Goal: Task Accomplishment & Management: Manage account settings

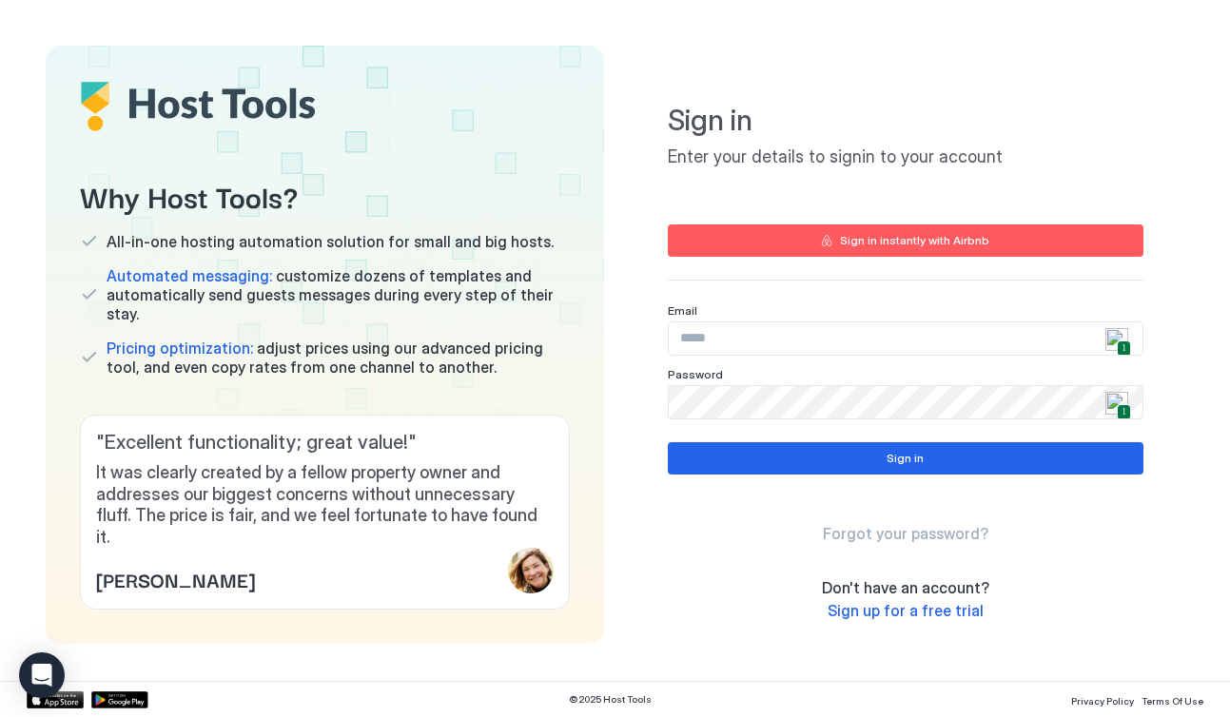
click at [1118, 333] on img at bounding box center [1116, 339] width 23 height 23
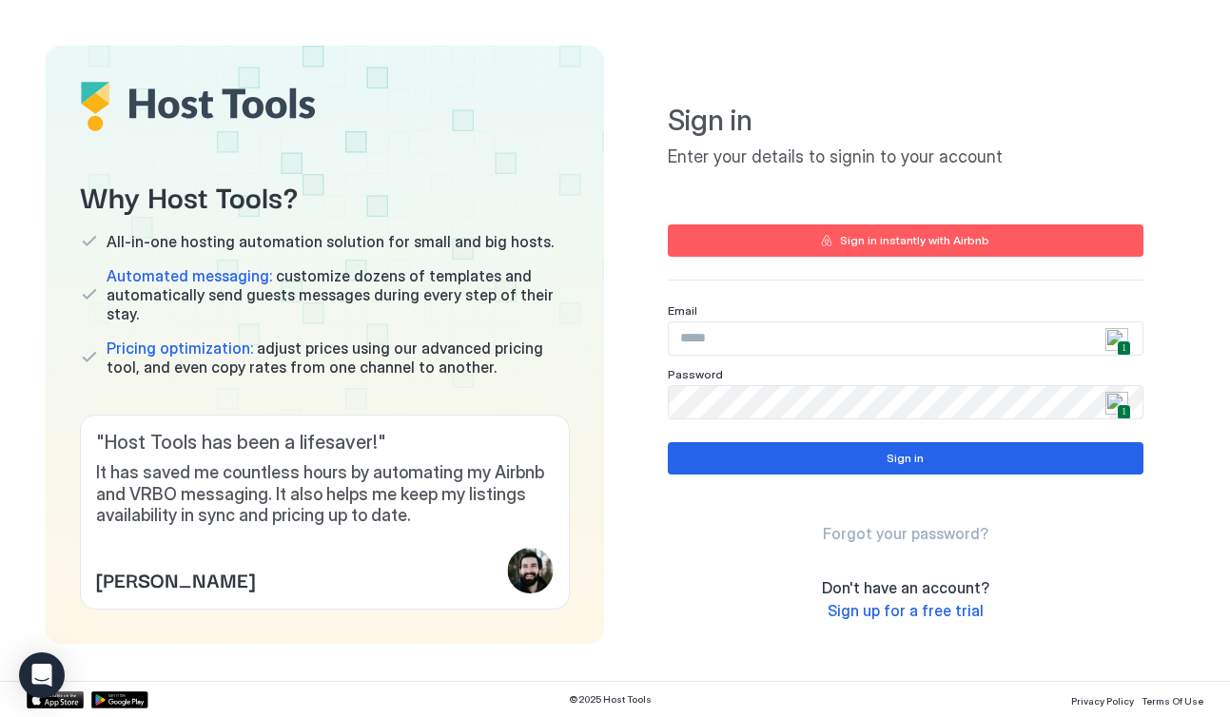
type input "**********"
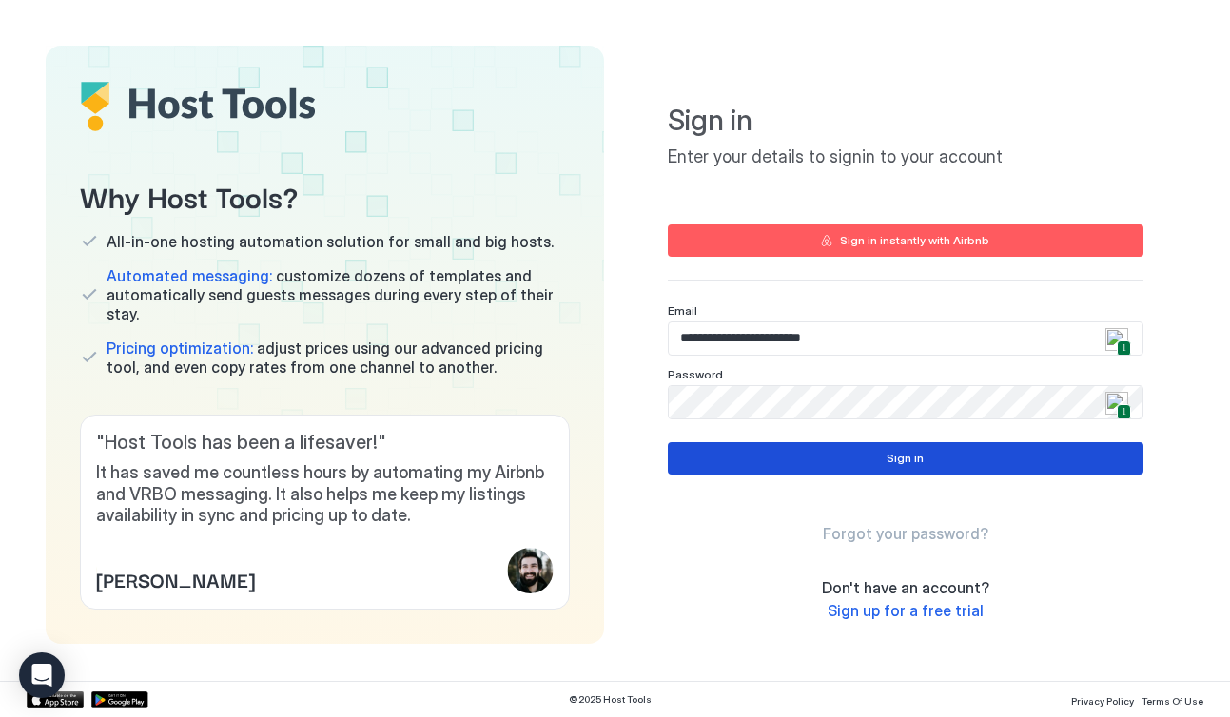
click at [919, 463] on div "Sign in" at bounding box center [904, 458] width 37 height 17
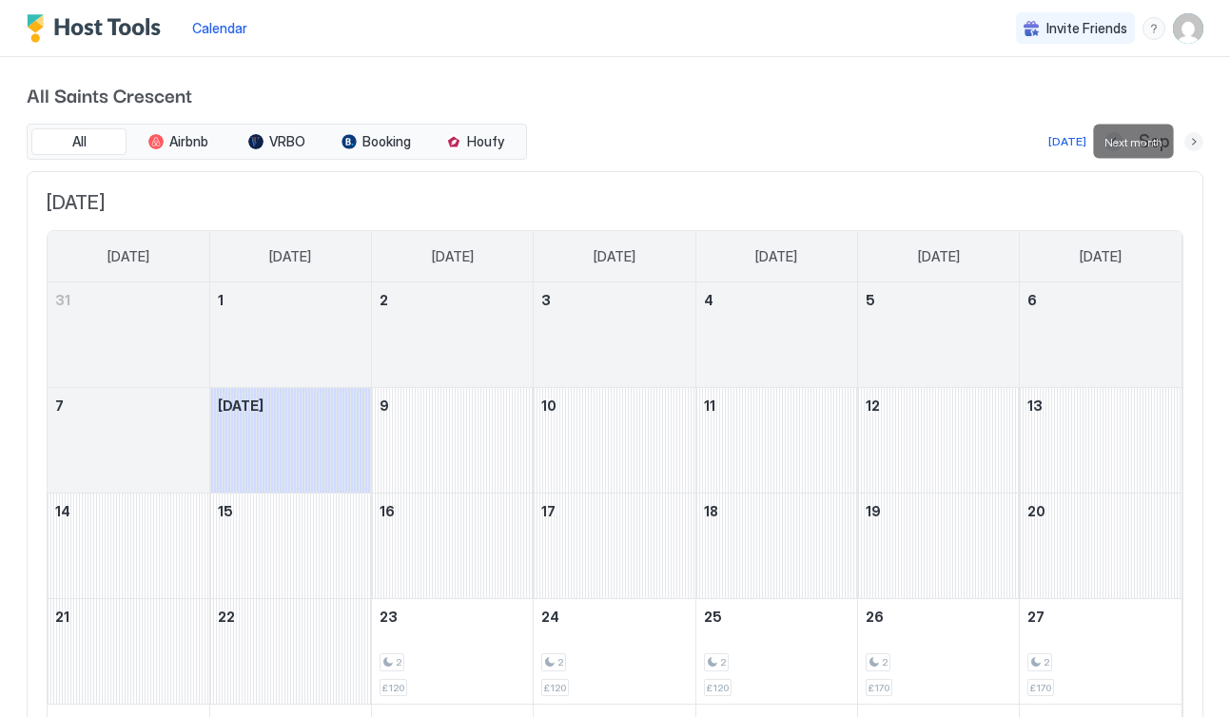
click at [1194, 142] on button "Next month" at bounding box center [1193, 141] width 19 height 19
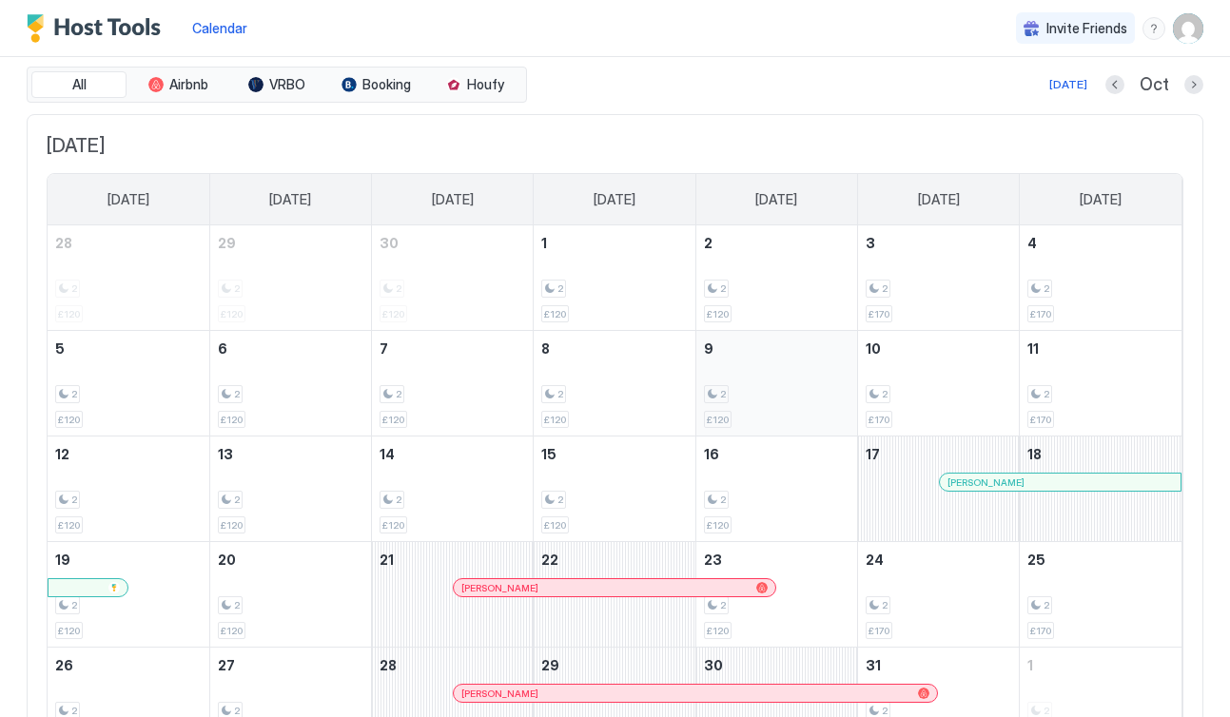
scroll to position [39, 0]
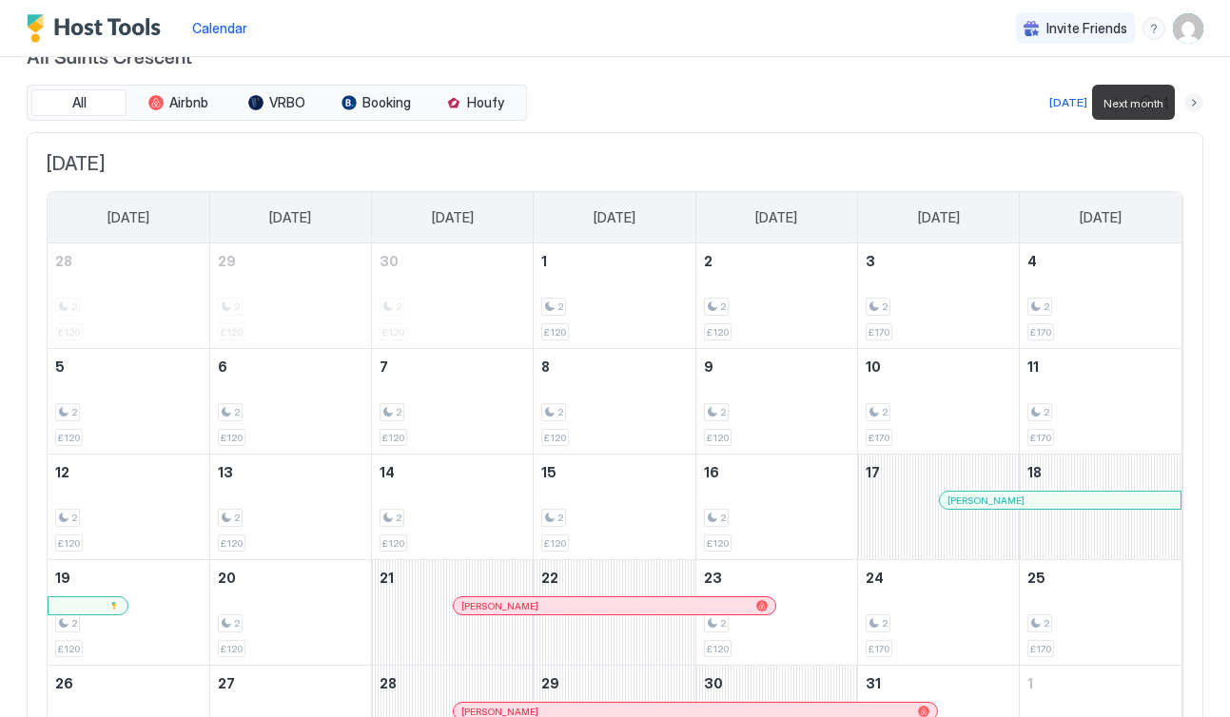
click at [1191, 105] on button "Next month" at bounding box center [1193, 102] width 19 height 19
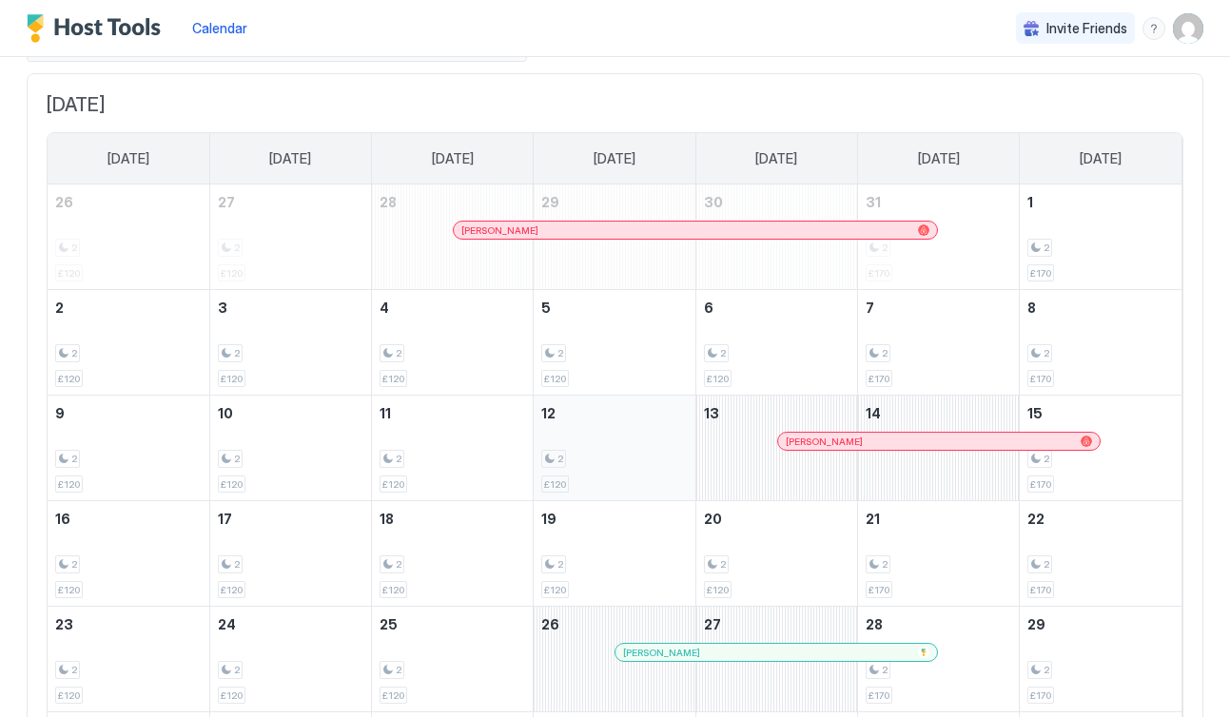
scroll to position [0, 0]
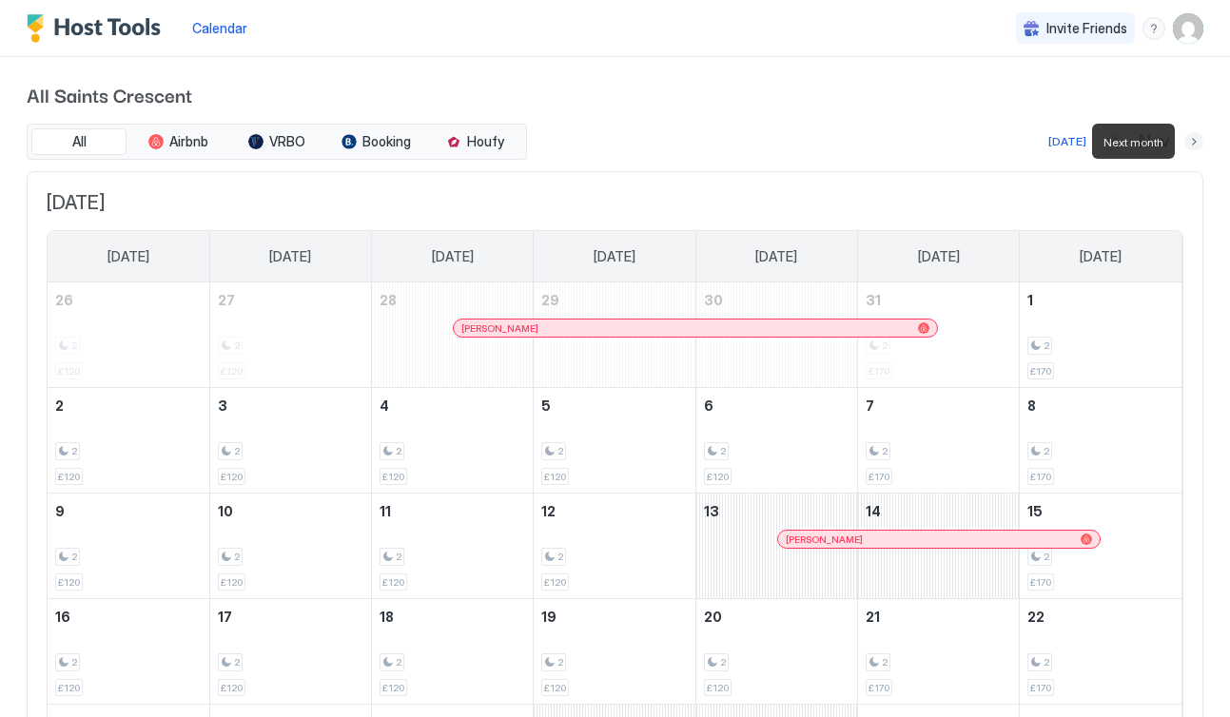
click at [1188, 143] on button "Next month" at bounding box center [1193, 141] width 19 height 19
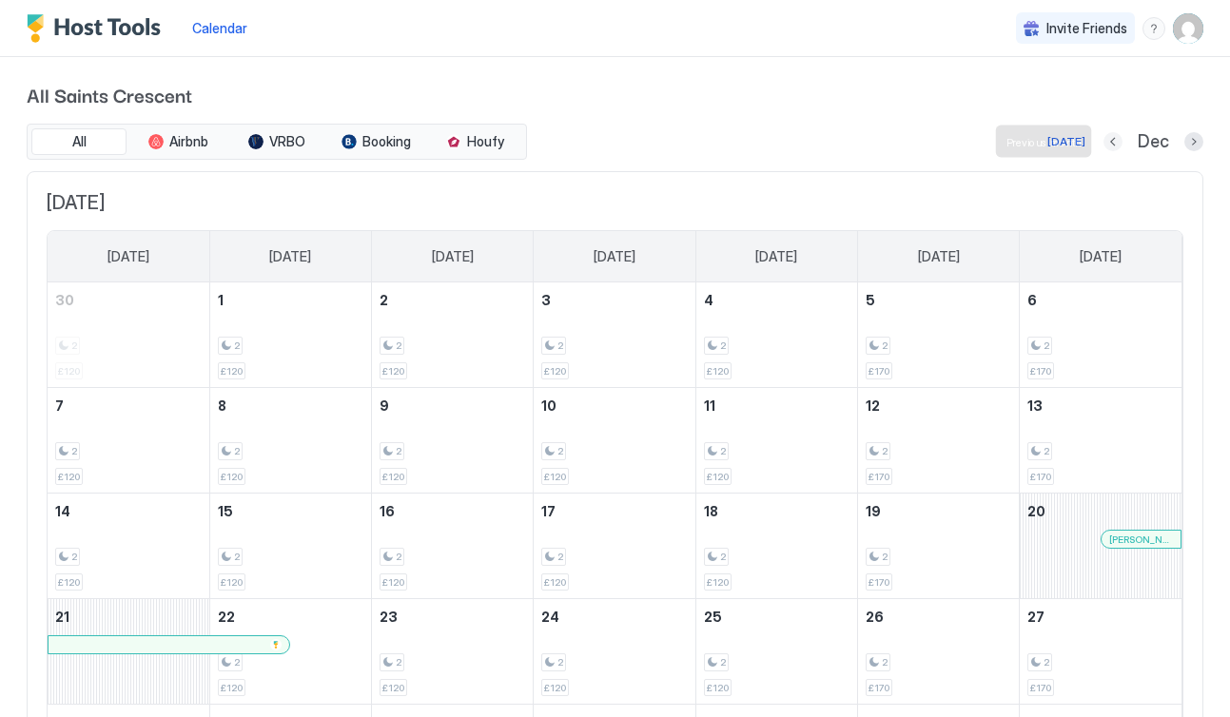
click at [1119, 140] on button "Previous month" at bounding box center [1112, 141] width 19 height 19
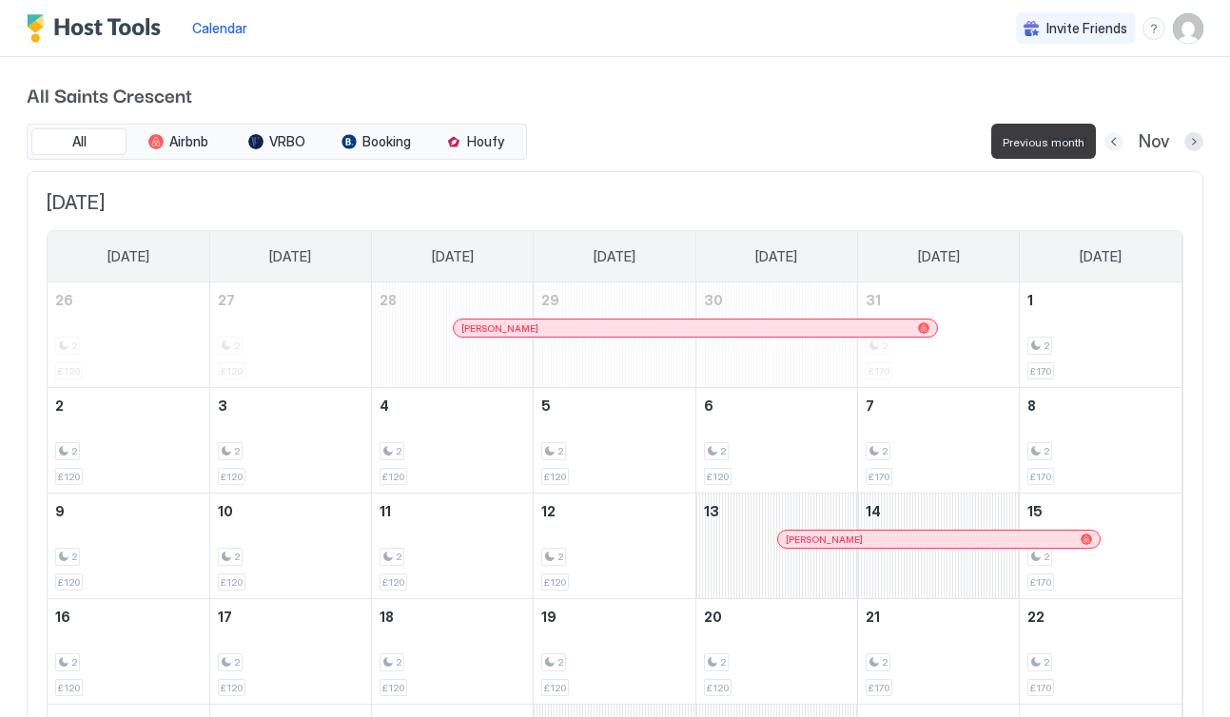
click at [1118, 141] on button "Previous month" at bounding box center [1113, 141] width 19 height 19
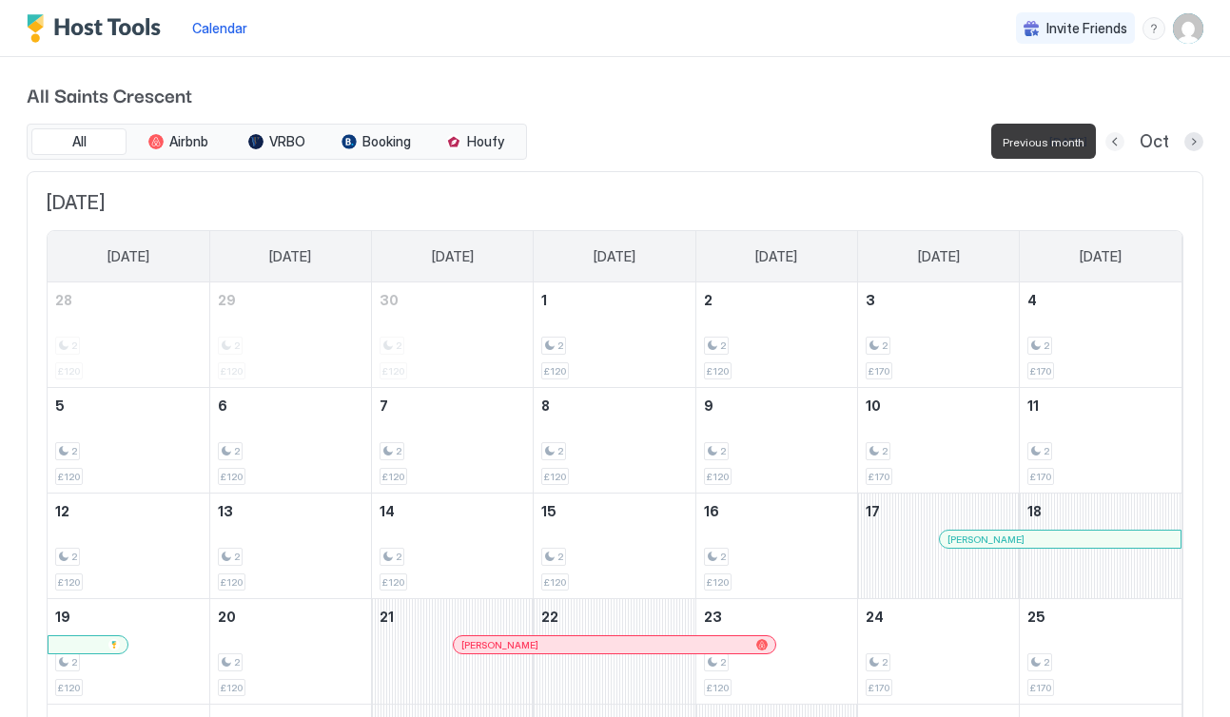
click at [1118, 141] on button "Previous month" at bounding box center [1114, 141] width 19 height 19
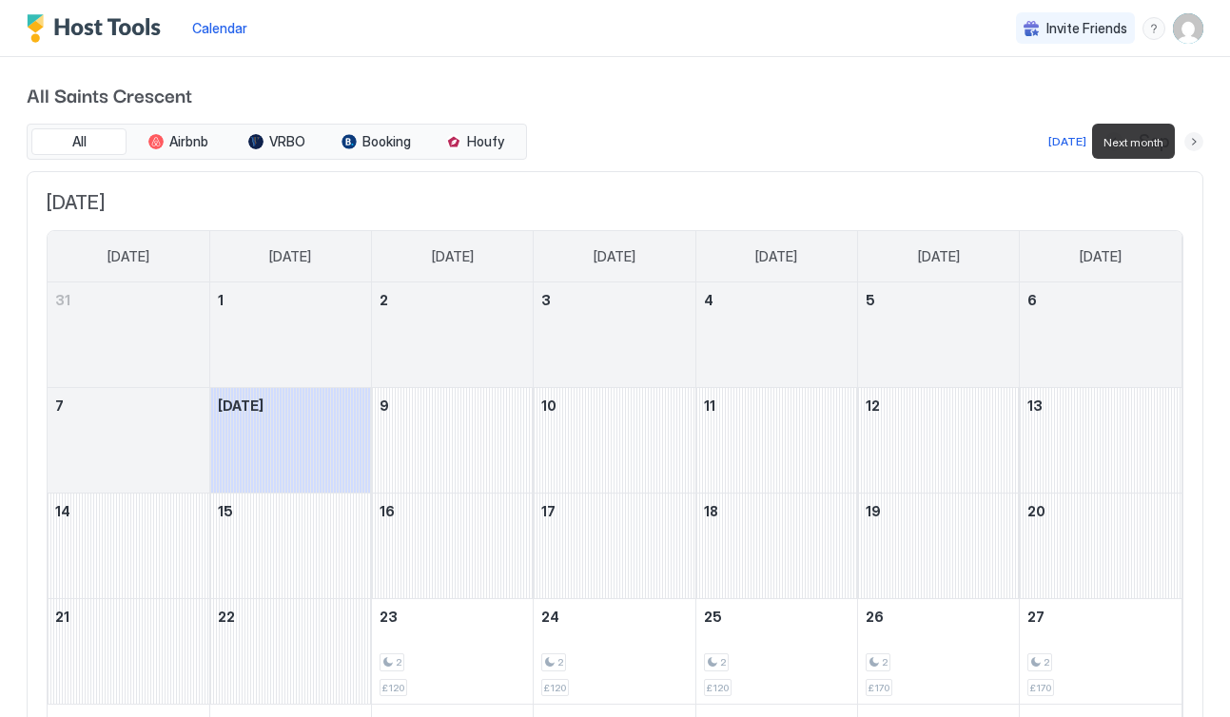
click at [1194, 145] on button "Next month" at bounding box center [1193, 141] width 19 height 19
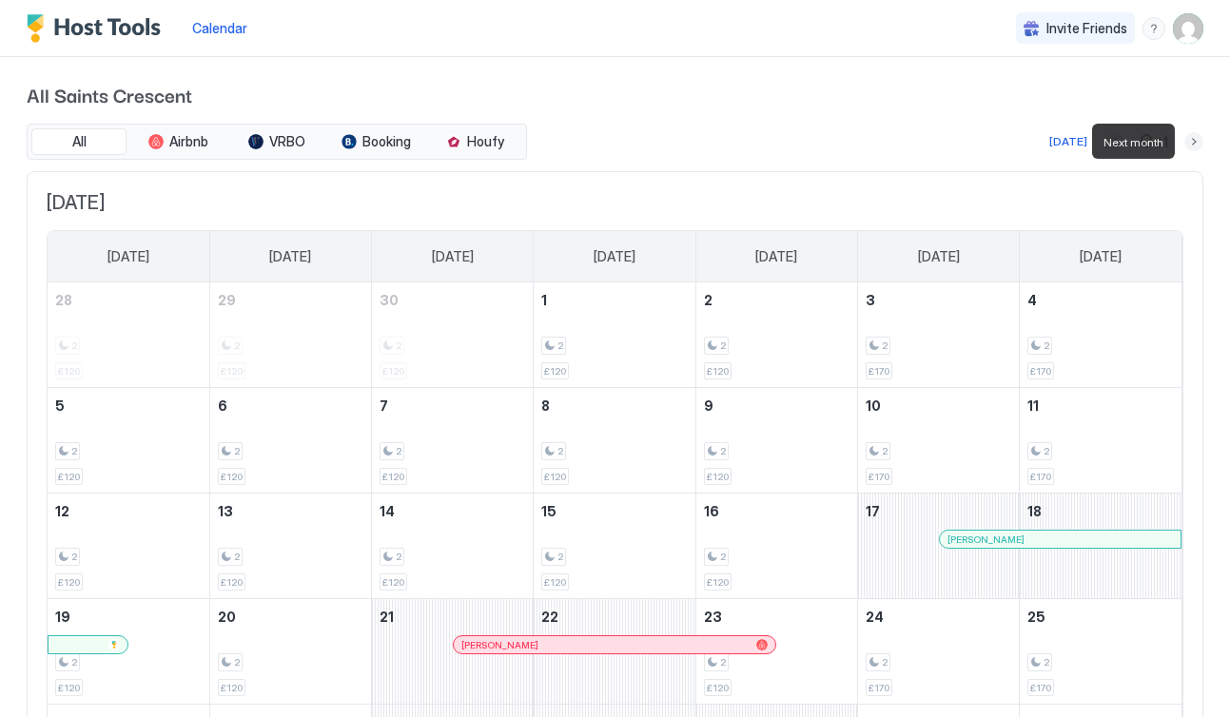
click at [1194, 145] on button "Next month" at bounding box center [1193, 141] width 19 height 19
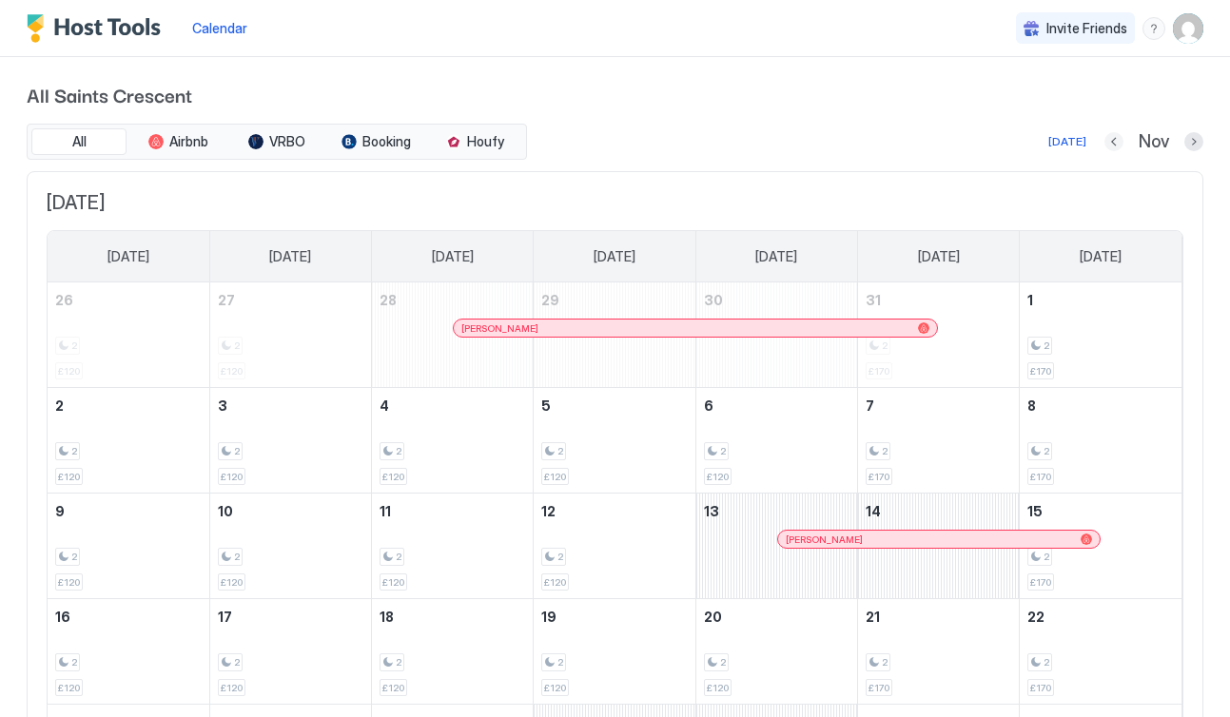
click at [1113, 146] on button "Previous month" at bounding box center [1113, 141] width 19 height 19
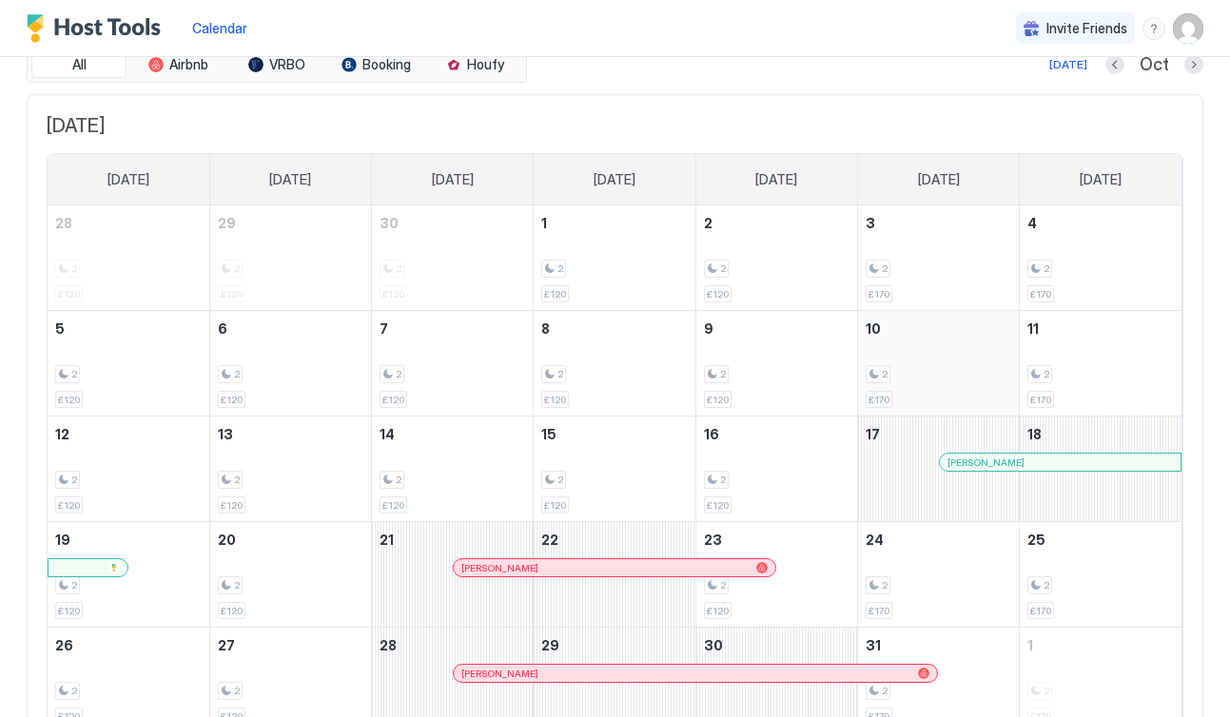
scroll to position [67, 0]
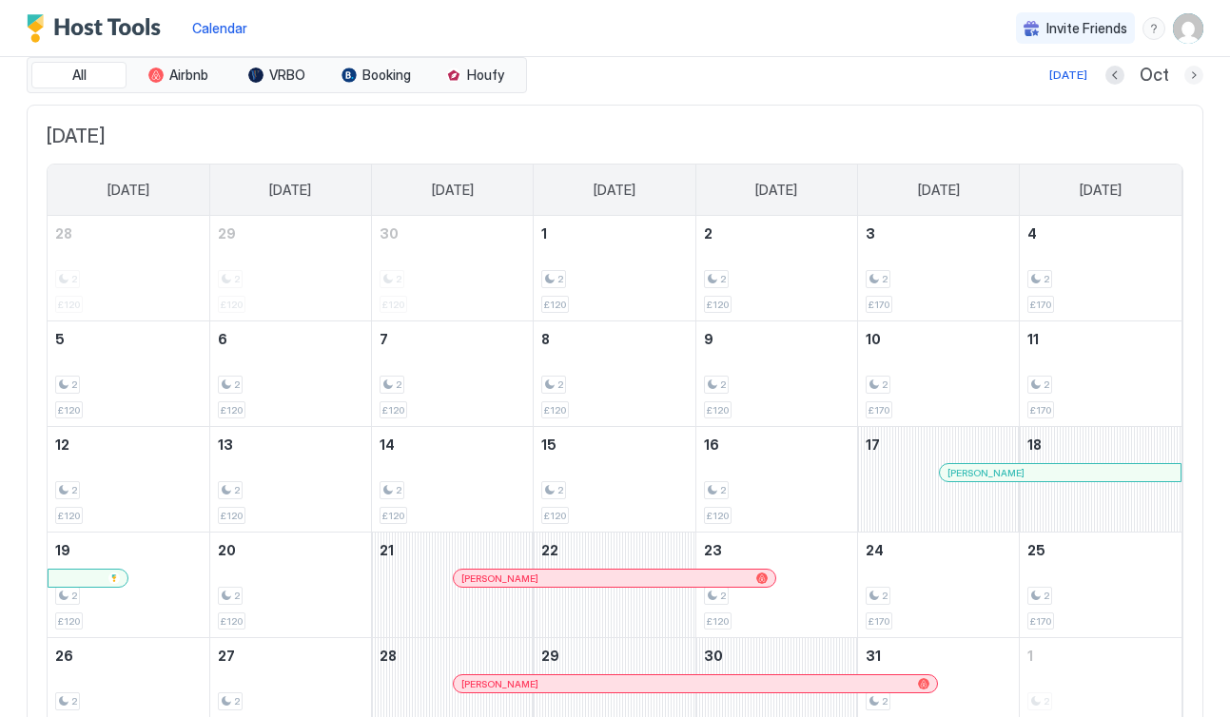
click at [1192, 76] on button "Next month" at bounding box center [1193, 75] width 19 height 19
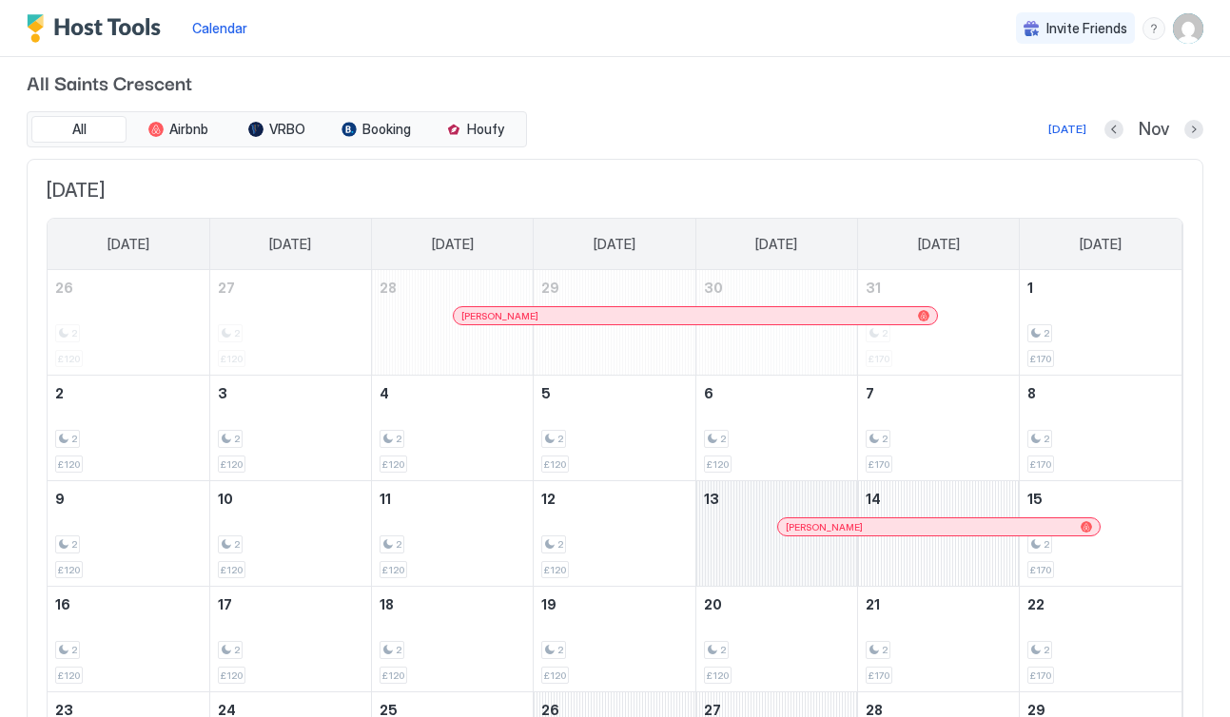
scroll to position [0, 0]
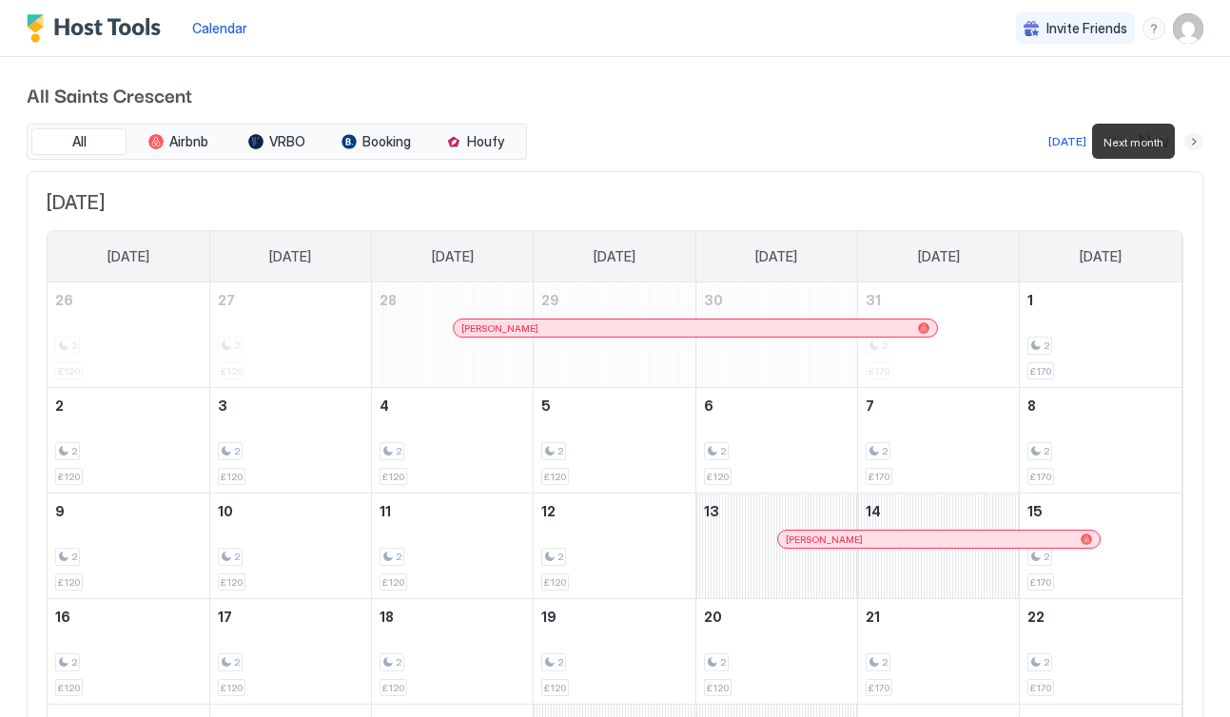
click at [1189, 142] on button "Next month" at bounding box center [1193, 141] width 19 height 19
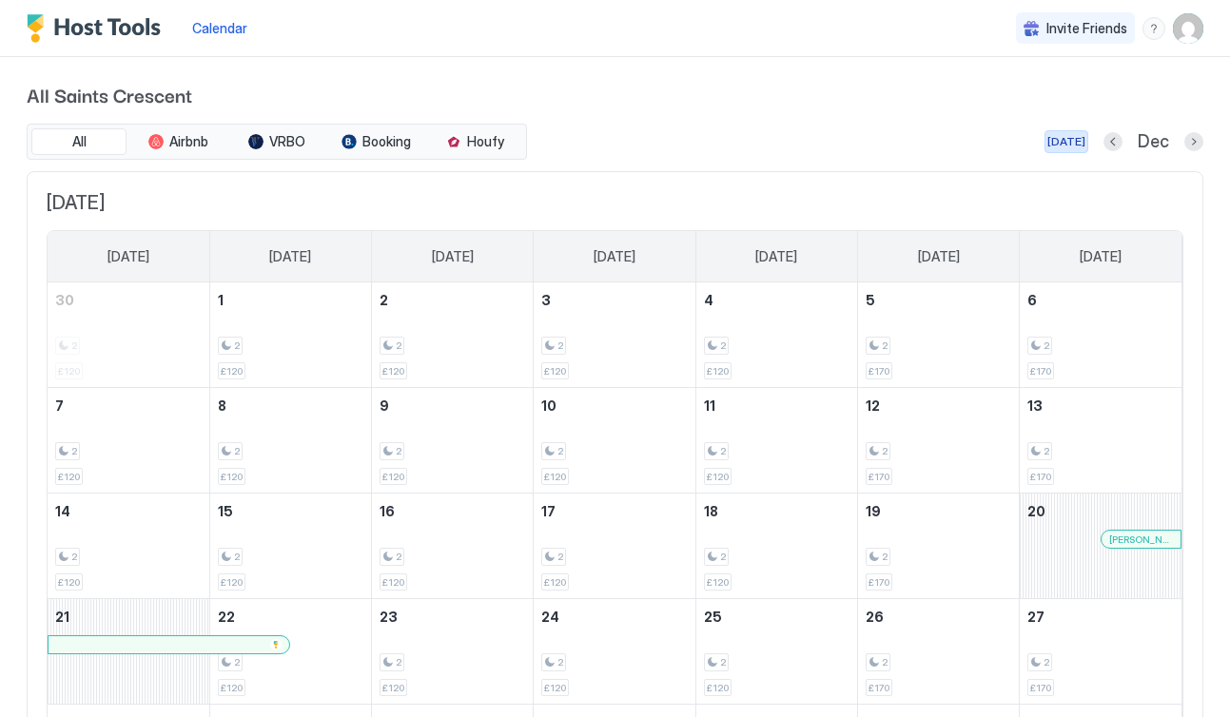
click at [1065, 140] on div "[DATE]" at bounding box center [1066, 141] width 38 height 17
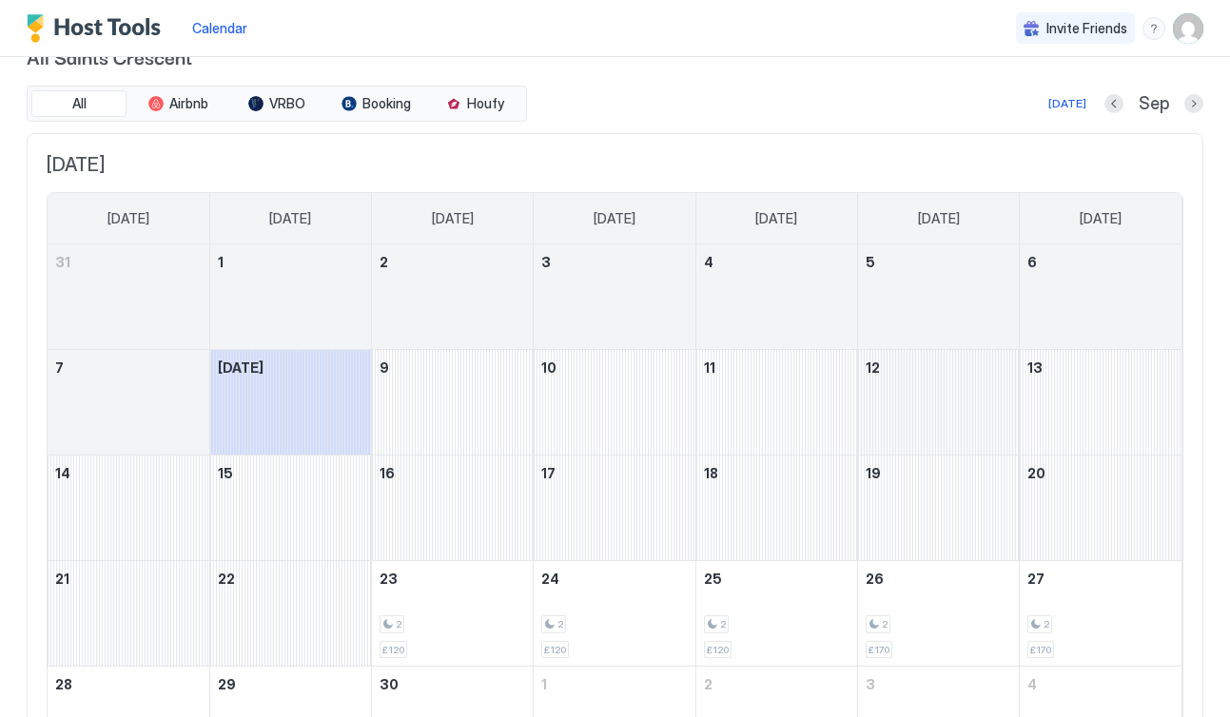
scroll to position [31, 0]
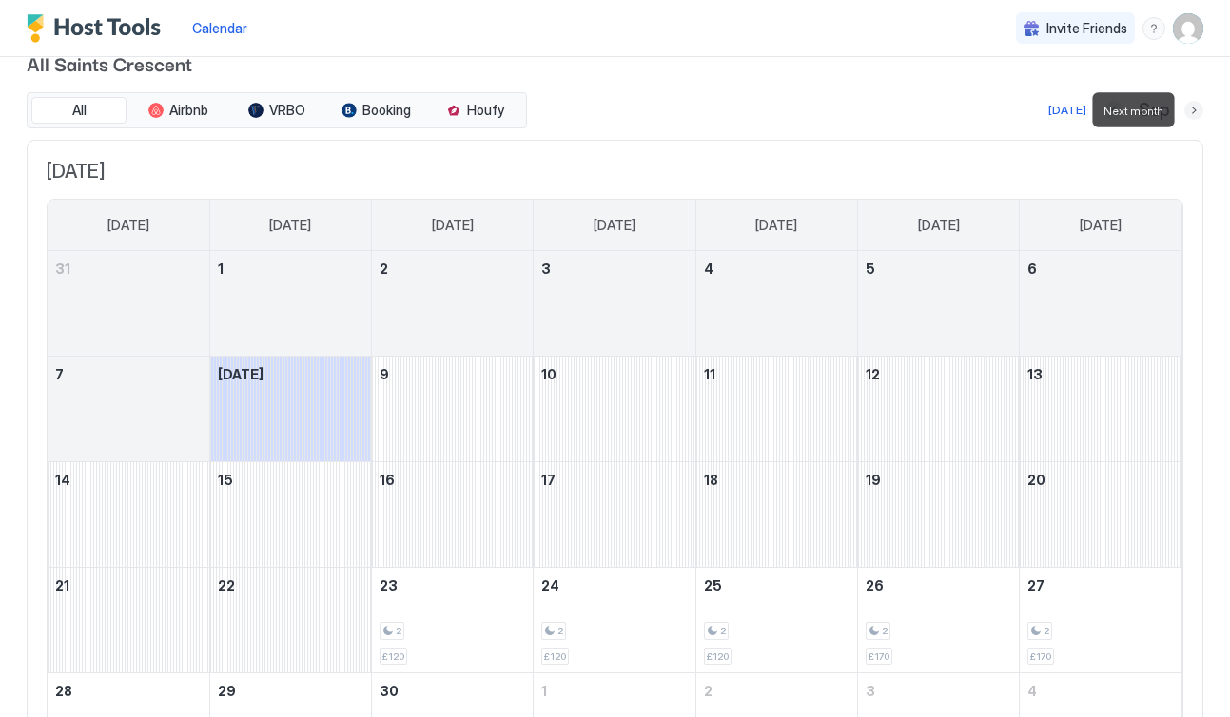
click at [1194, 111] on button "Next month" at bounding box center [1193, 110] width 19 height 19
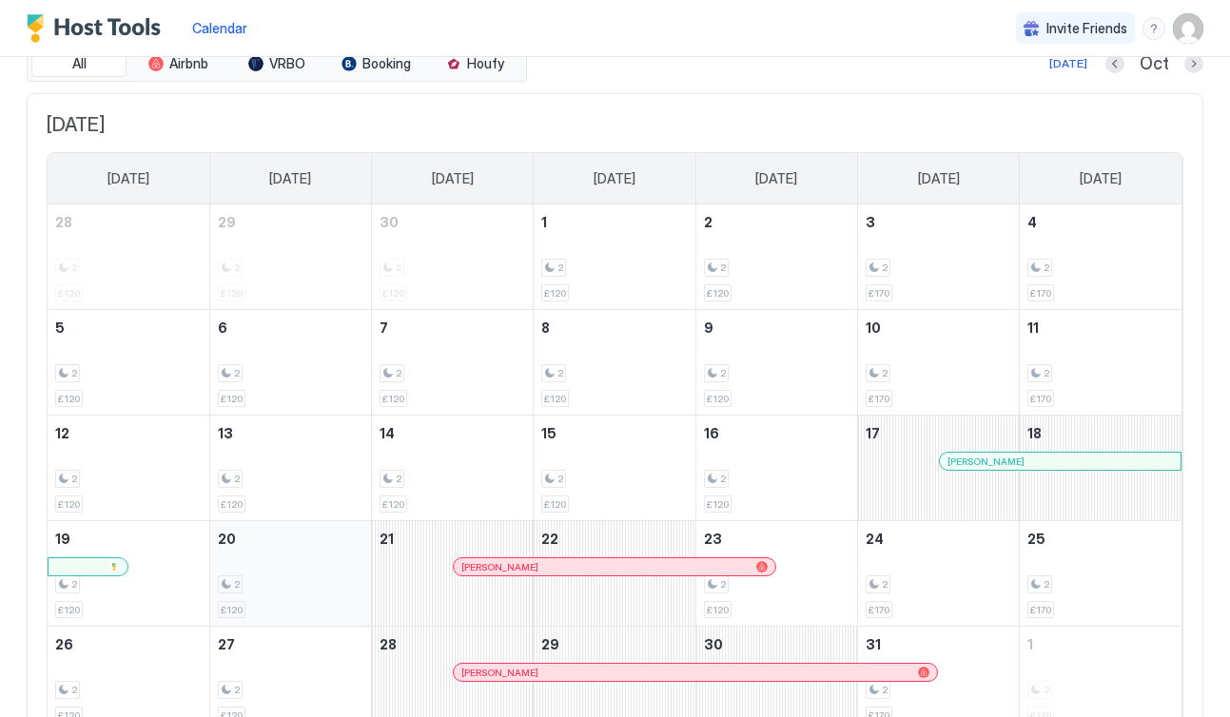
scroll to position [0, 0]
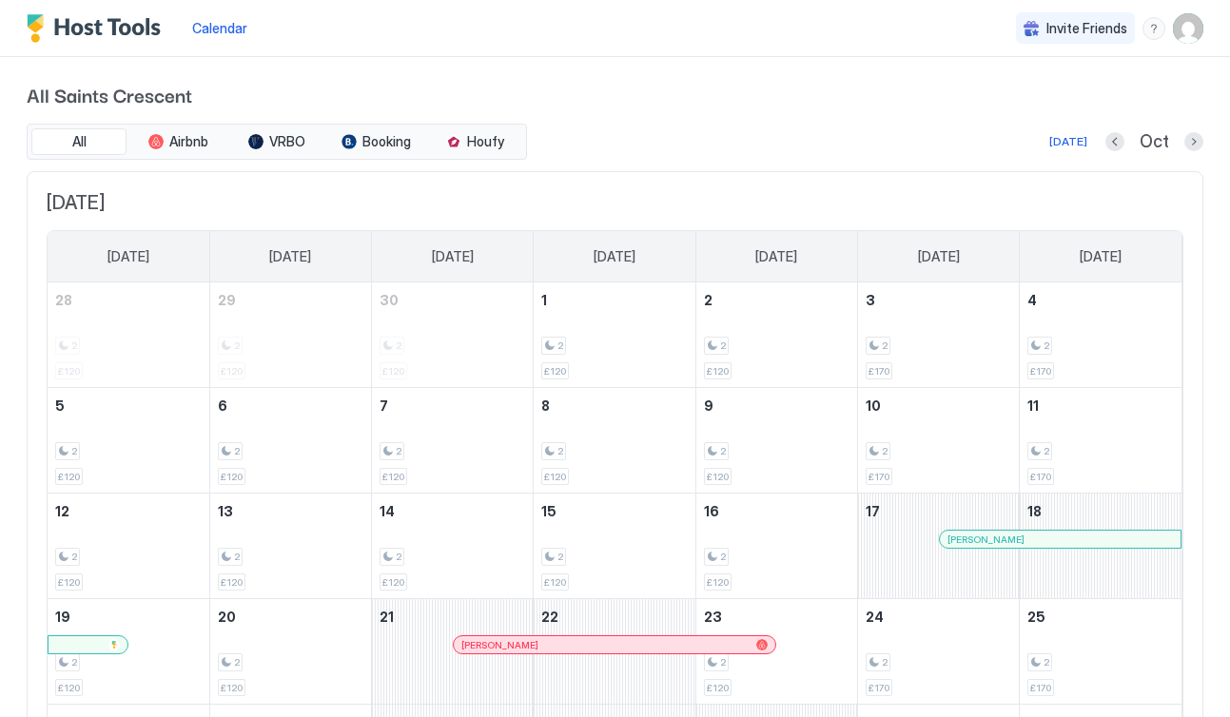
click at [49, 19] on img "Host Tools Logo" at bounding box center [98, 28] width 143 height 29
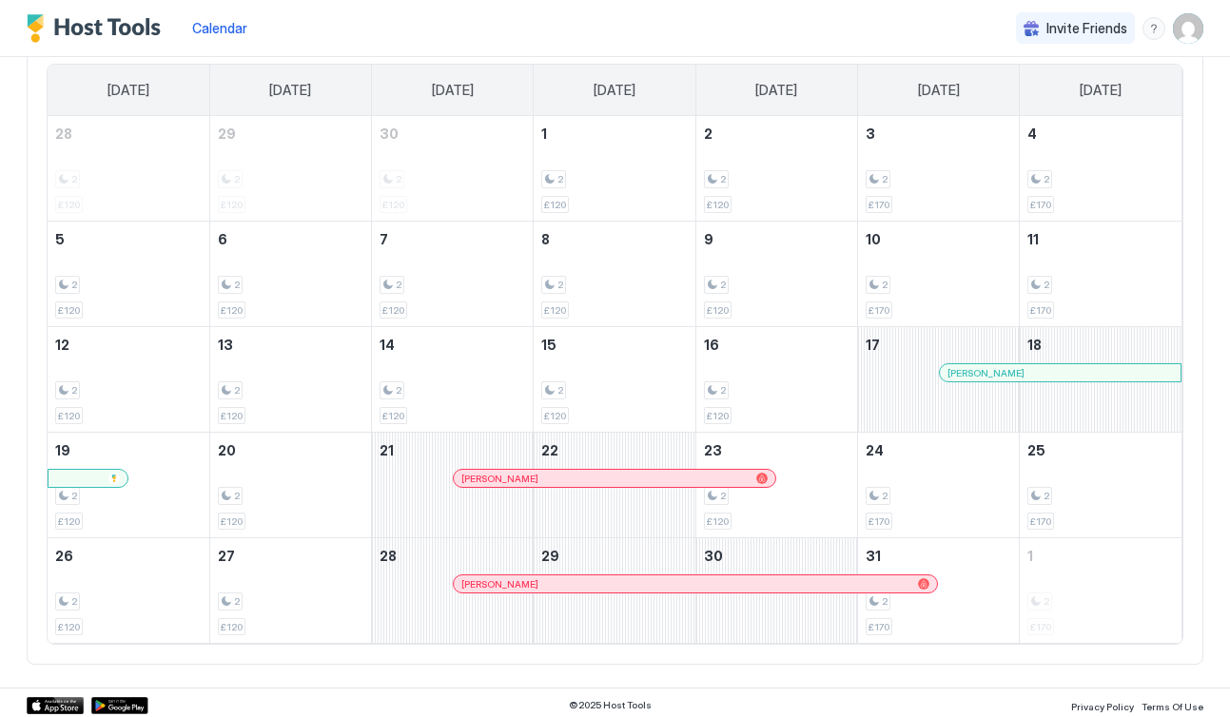
scroll to position [171, 0]
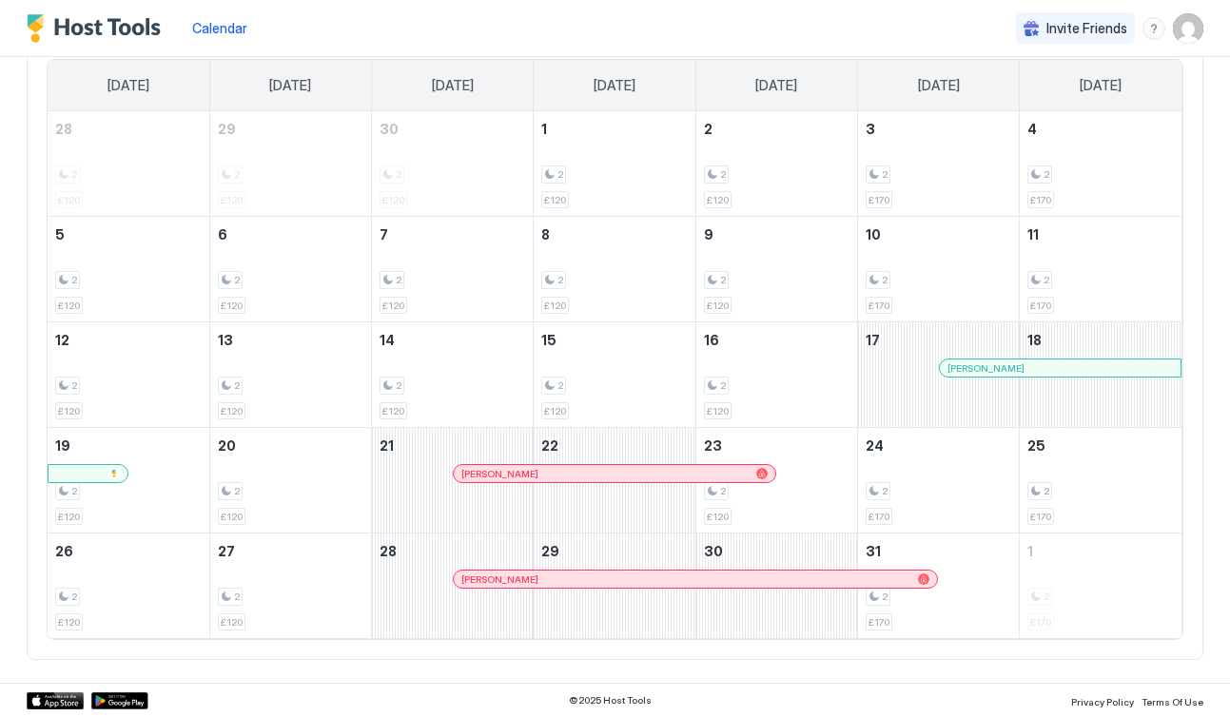
click at [466, 472] on div at bounding box center [465, 473] width 15 height 15
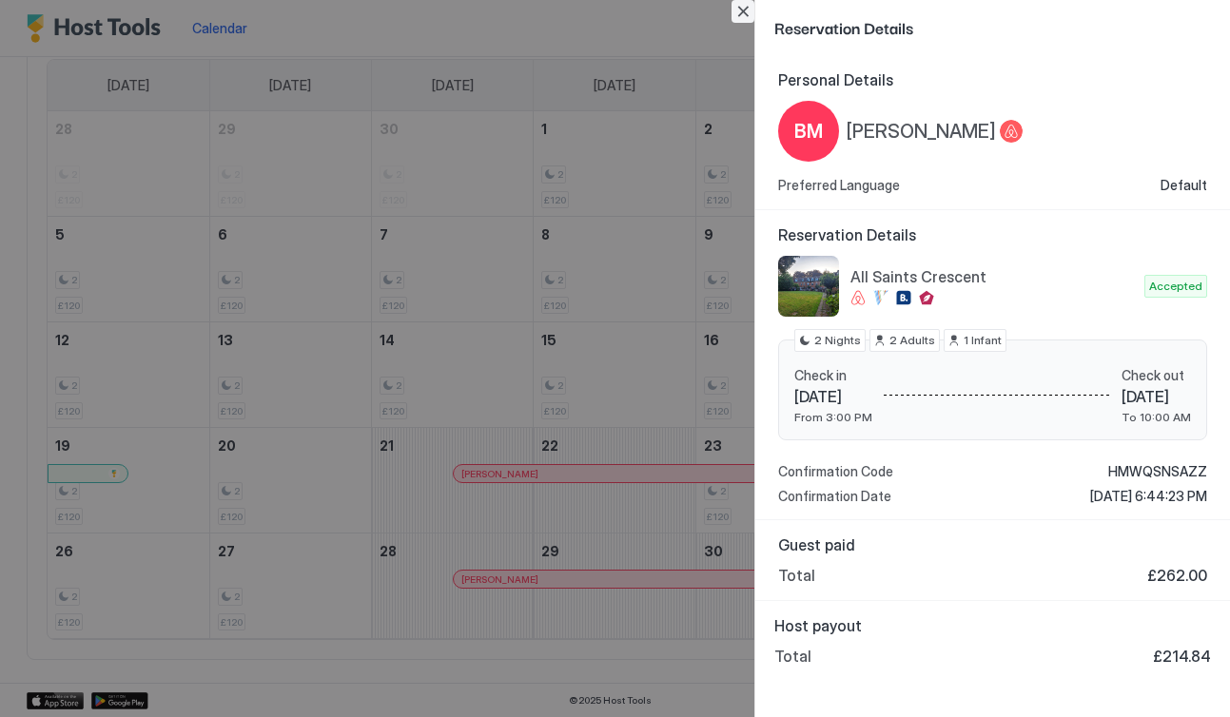
click at [749, 9] on button "Close" at bounding box center [742, 11] width 23 height 23
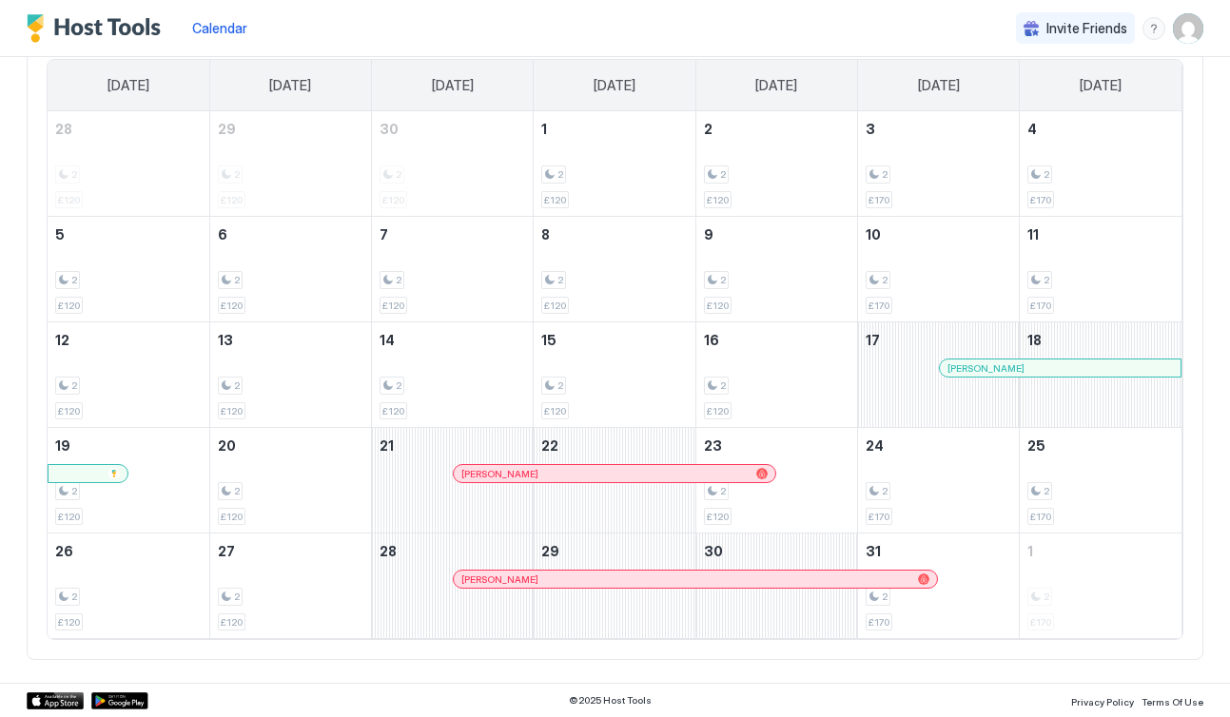
click at [480, 581] on div at bounding box center [480, 579] width 15 height 15
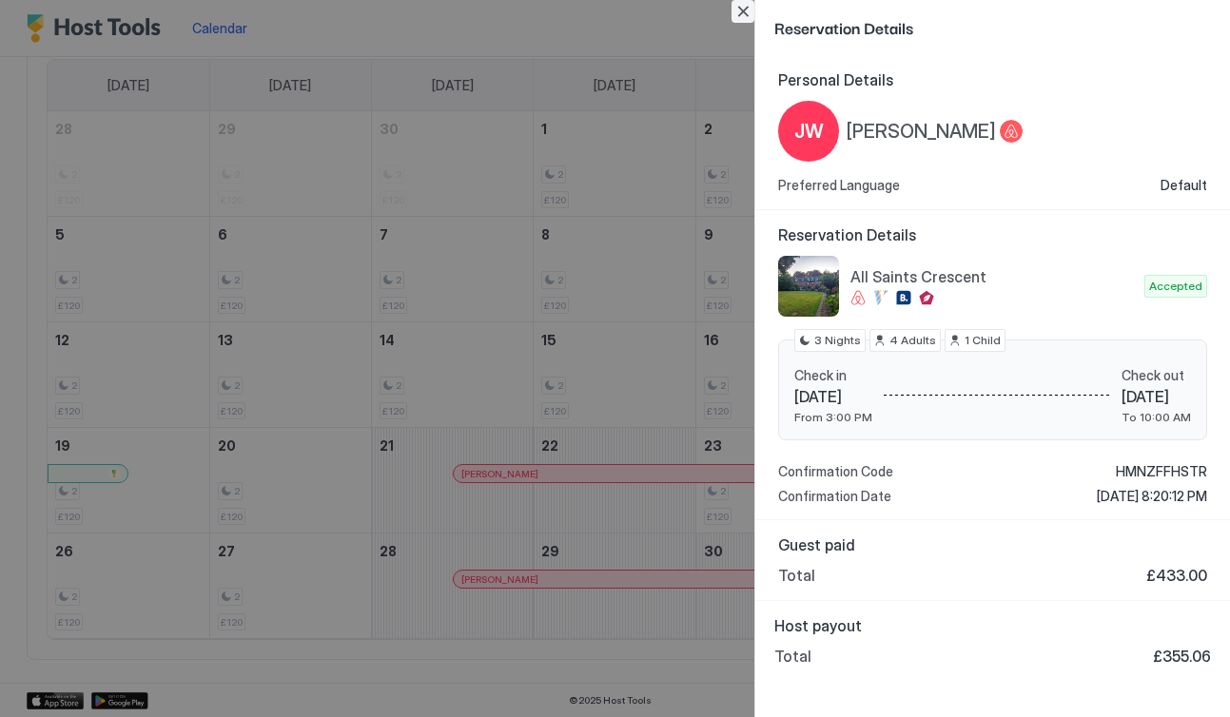
click at [737, 13] on button "Close" at bounding box center [742, 11] width 23 height 23
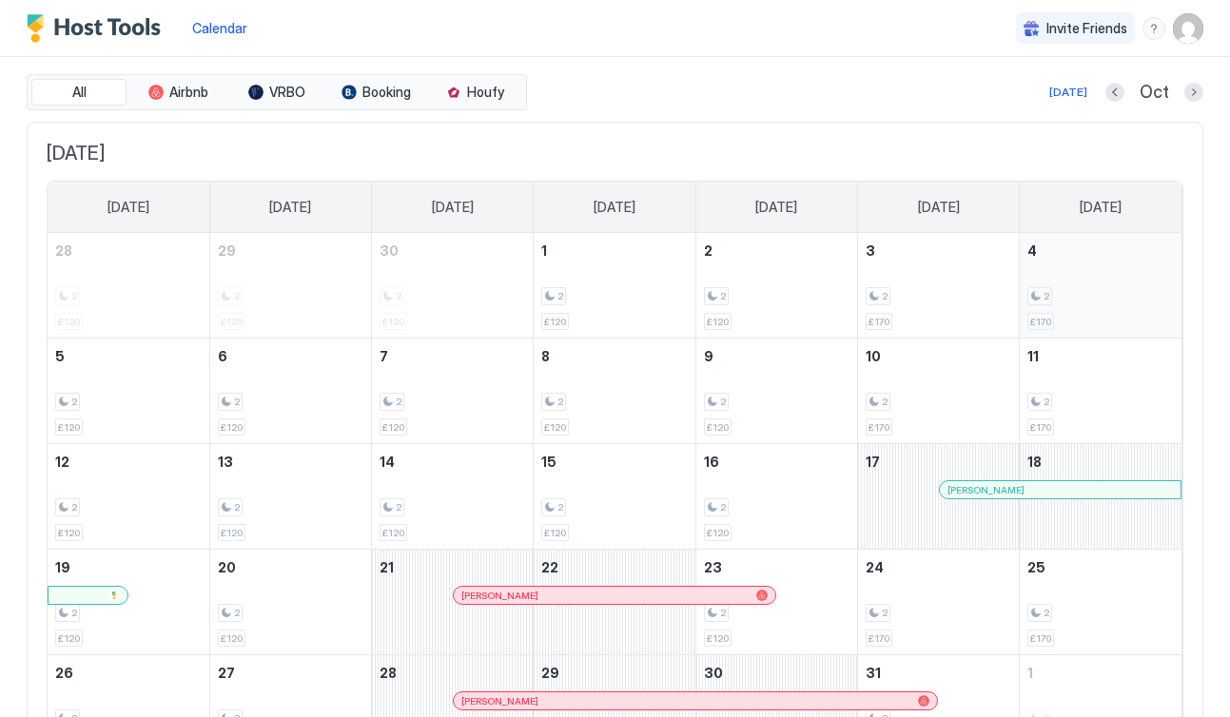
scroll to position [15, 0]
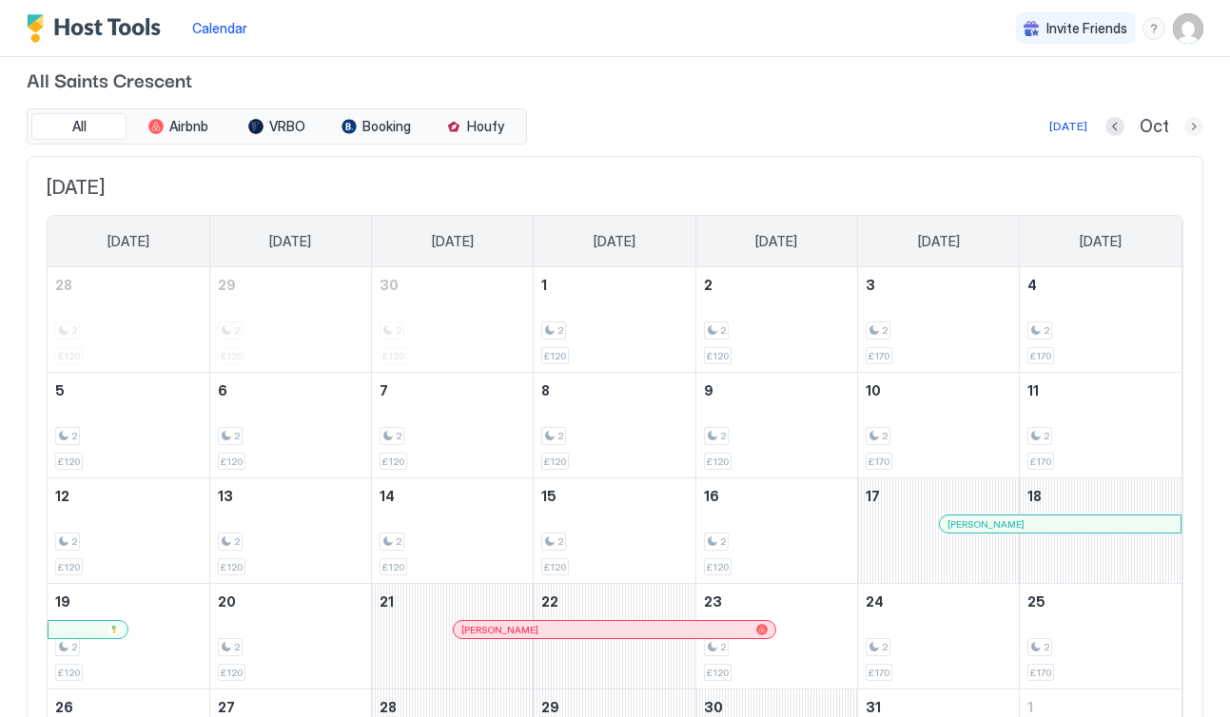
click at [1194, 124] on button "Next month" at bounding box center [1193, 126] width 19 height 19
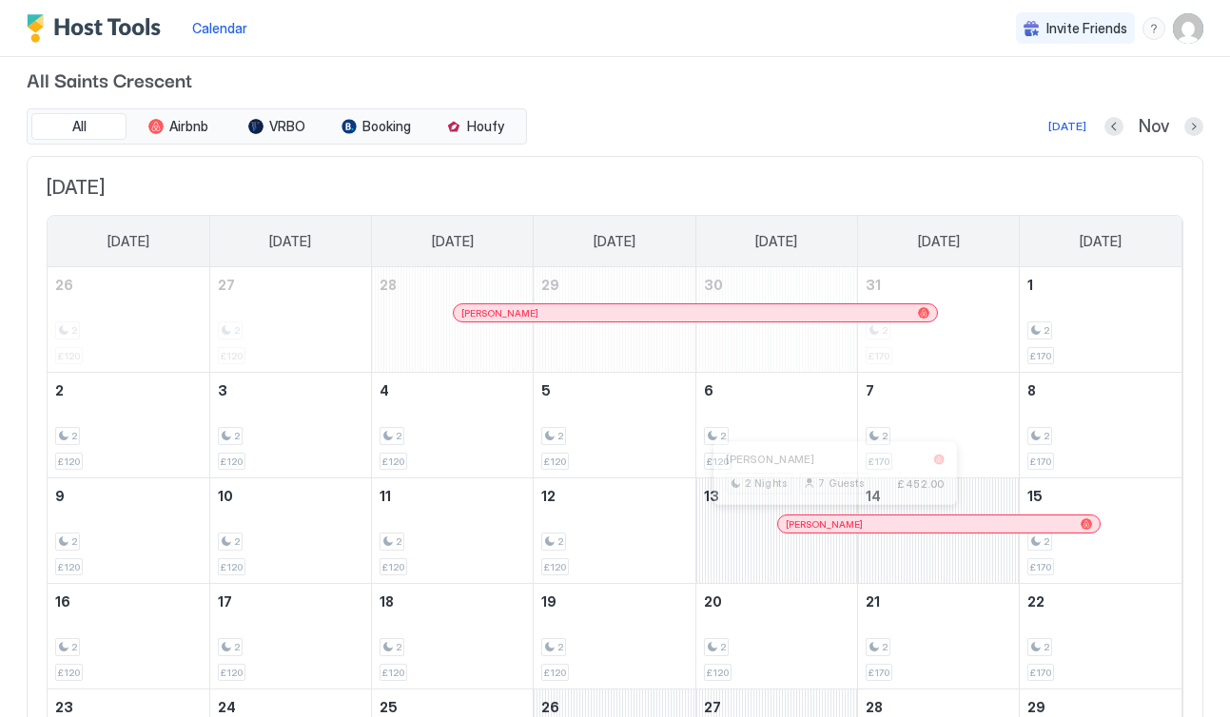
click at [822, 523] on div at bounding box center [823, 523] width 15 height 15
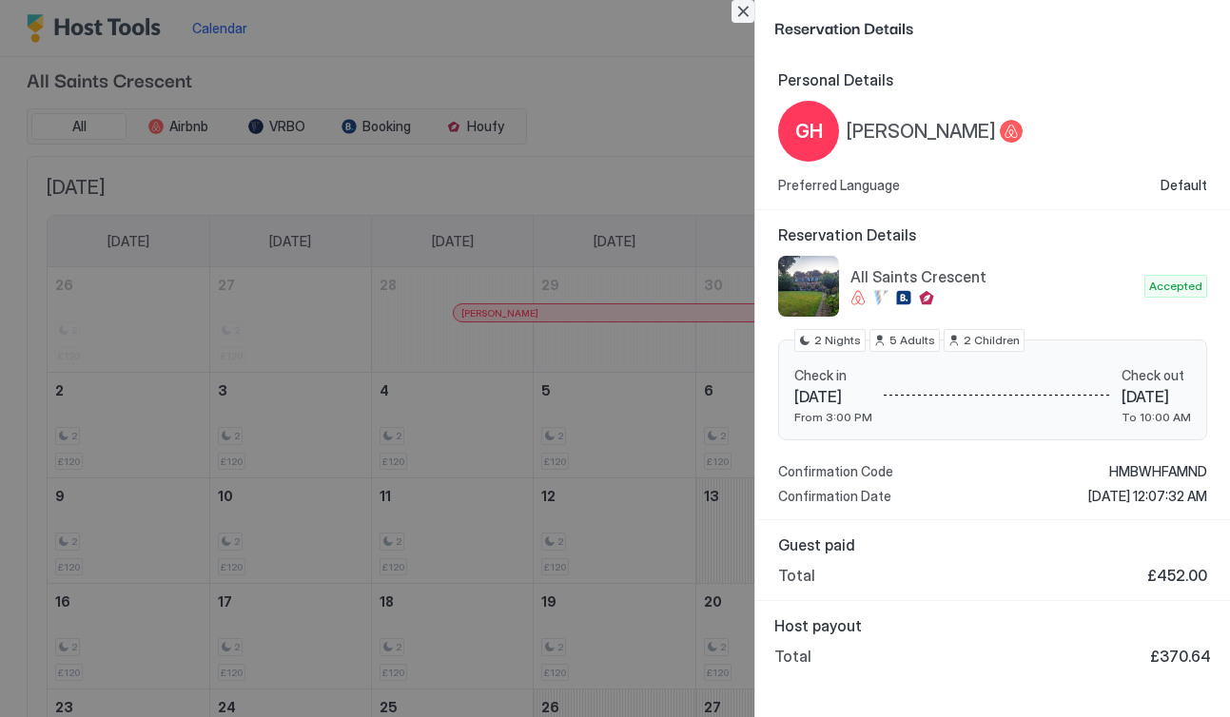
click at [741, 13] on button "Close" at bounding box center [742, 11] width 23 height 23
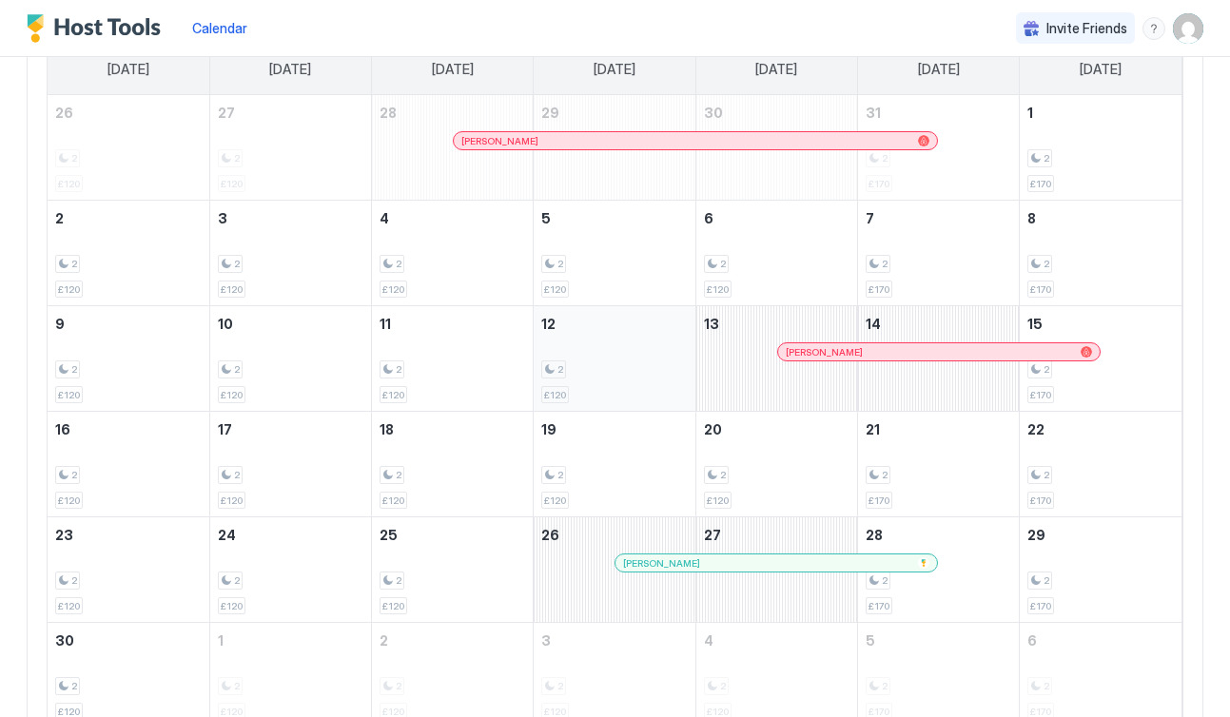
scroll to position [188, 0]
click at [646, 563] on div at bounding box center [645, 561] width 15 height 15
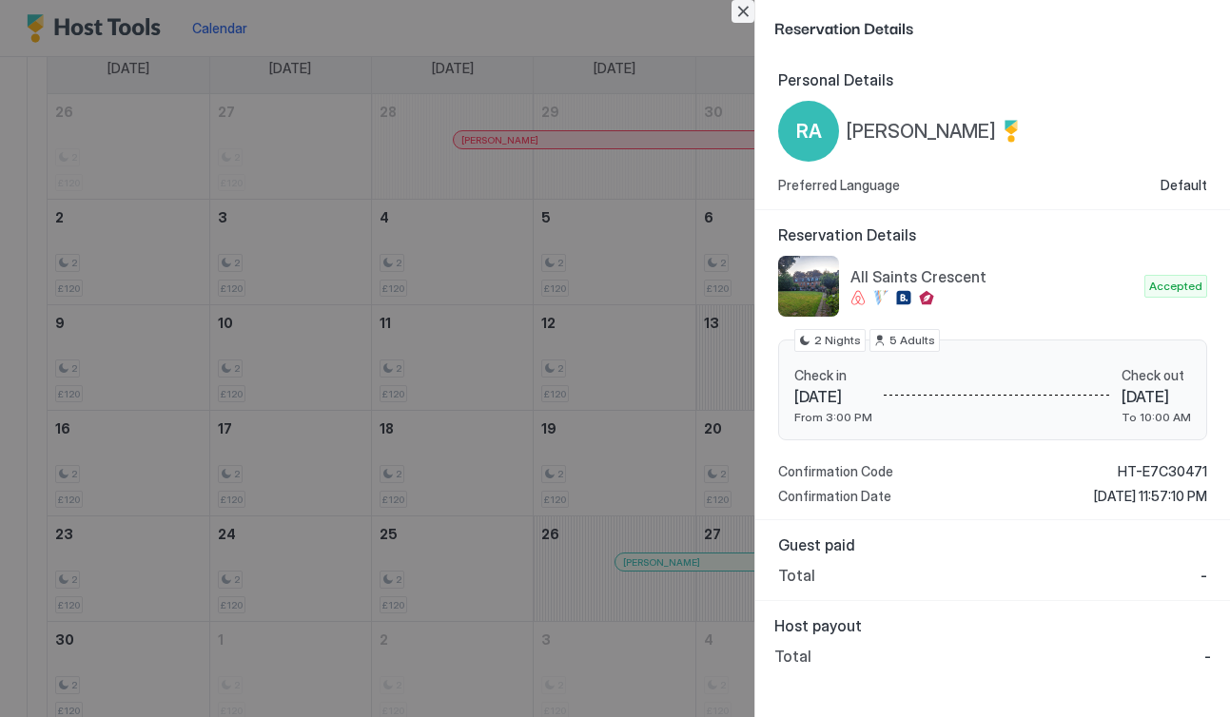
click at [740, 13] on button "Close" at bounding box center [742, 11] width 23 height 23
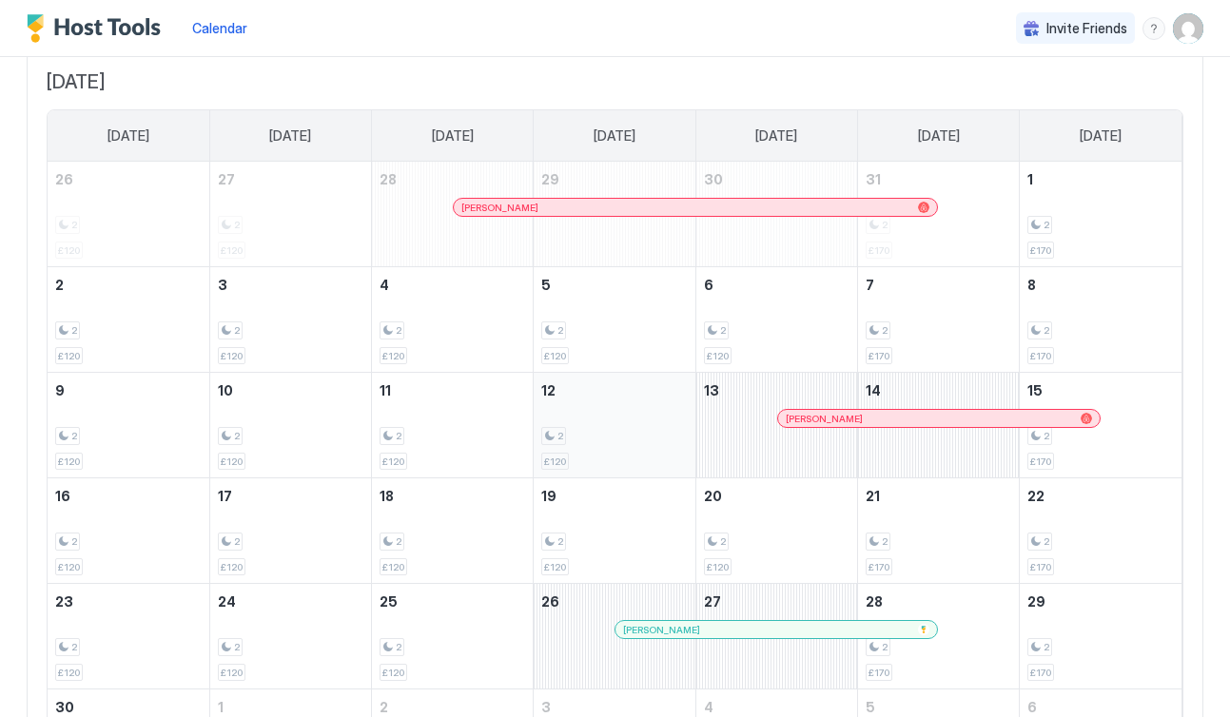
scroll to position [0, 0]
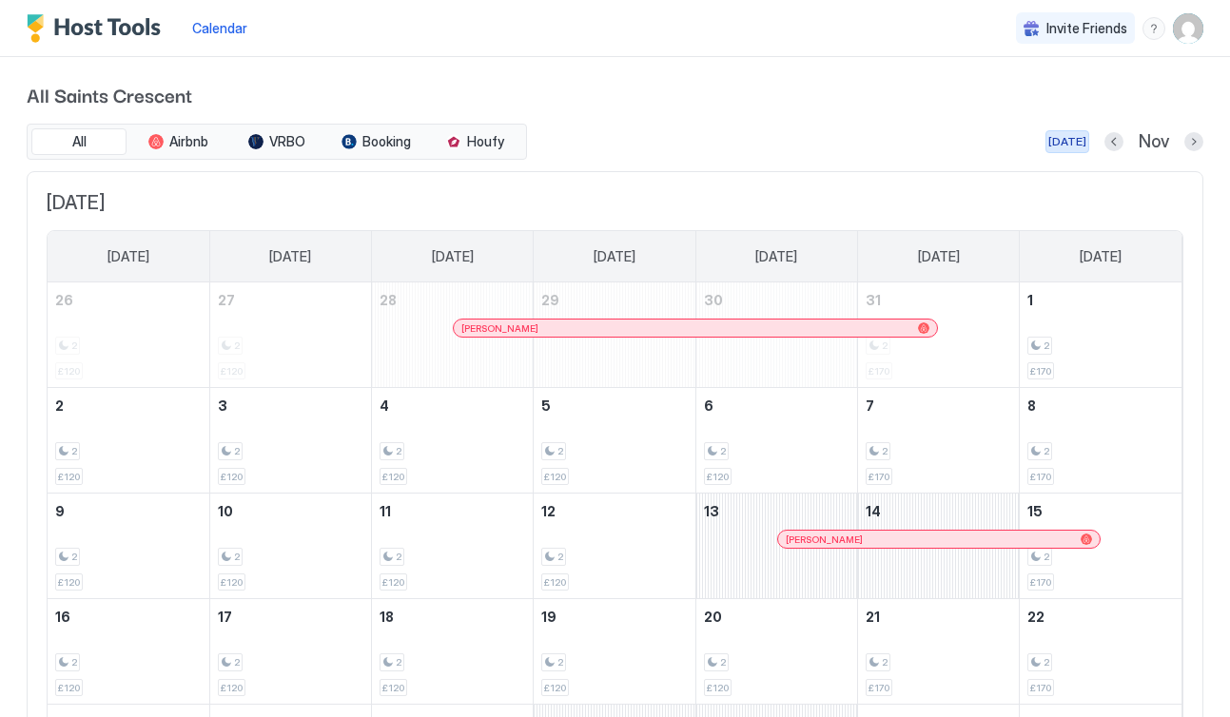
click at [1069, 146] on div "[DATE]" at bounding box center [1067, 141] width 38 height 17
